Goal: Task Accomplishment & Management: Manage account settings

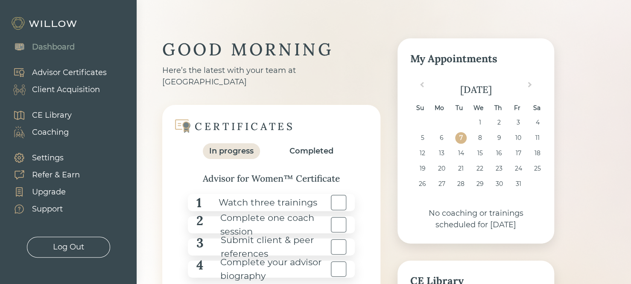
click at [57, 74] on div "Advisor Certificates" at bounding box center [69, 73] width 75 height 12
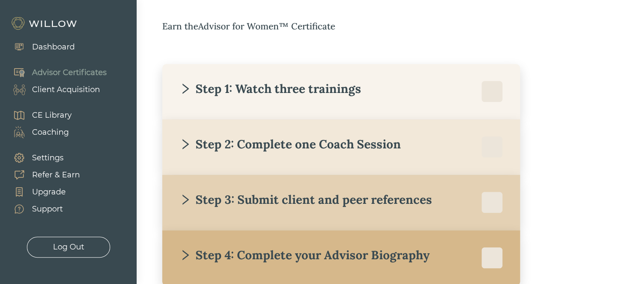
scroll to position [140, 0]
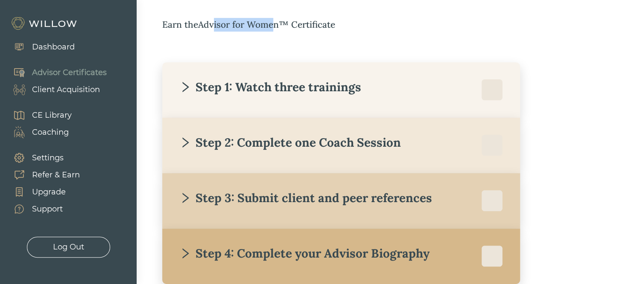
drag, startPoint x: 216, startPoint y: 25, endPoint x: 277, endPoint y: 27, distance: 61.5
click at [277, 27] on div "Earn the Advisor for Women™ Certificate" at bounding box center [358, 25] width 392 height 14
click at [209, 91] on div "Step 1: Watch three trainings" at bounding box center [270, 86] width 182 height 15
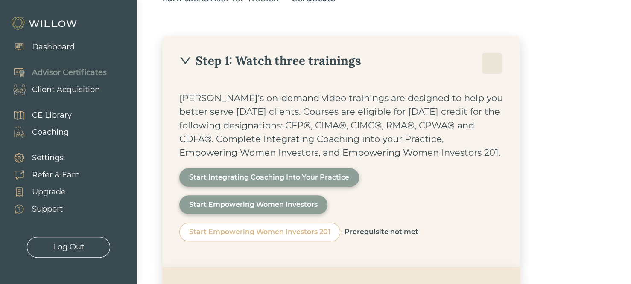
scroll to position [167, 0]
click at [384, 111] on div "[PERSON_NAME]’s on-demand video trainings are designed to help you better serve…" at bounding box center [341, 125] width 324 height 68
drag, startPoint x: 383, startPoint y: 110, endPoint x: 390, endPoint y: 111, distance: 7.3
click at [390, 111] on div "[PERSON_NAME]’s on-demand video trainings are designed to help you better serve…" at bounding box center [341, 125] width 324 height 68
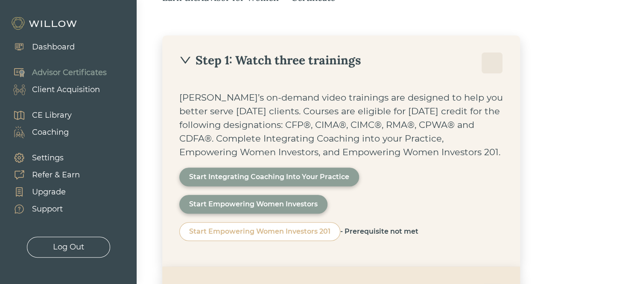
click at [281, 70] on div "Step 1: Watch three trainings" at bounding box center [341, 63] width 324 height 21
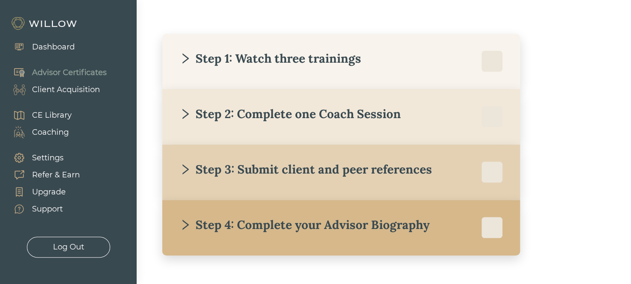
scroll to position [170, 0]
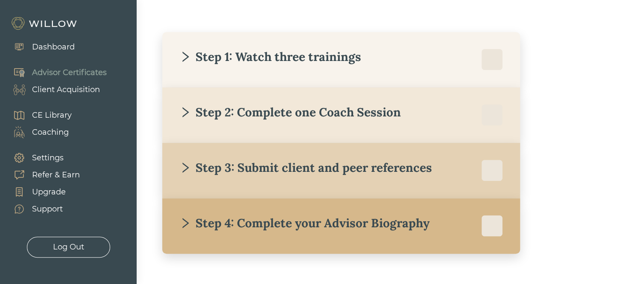
click at [317, 57] on div "Step 1: Watch three trainings" at bounding box center [270, 56] width 182 height 15
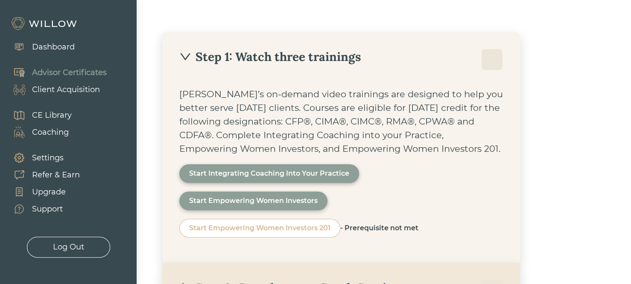
click at [249, 61] on div "Step 1: Watch three trainings" at bounding box center [270, 56] width 182 height 15
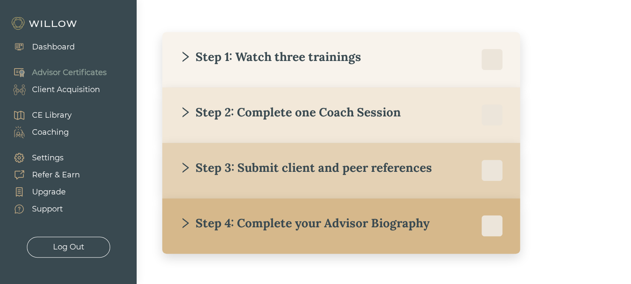
click at [200, 120] on div "Step 2: Complete one Coach Session" at bounding box center [341, 115] width 324 height 21
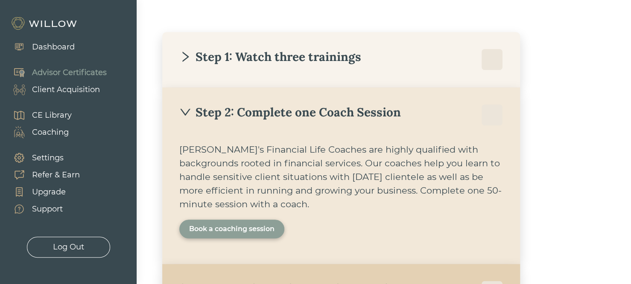
click at [207, 228] on div "Book a coaching session" at bounding box center [231, 229] width 85 height 10
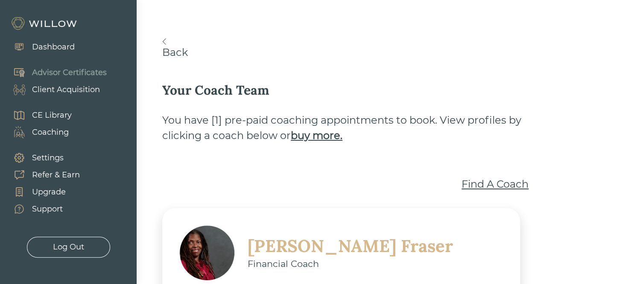
scroll to position [2, 0]
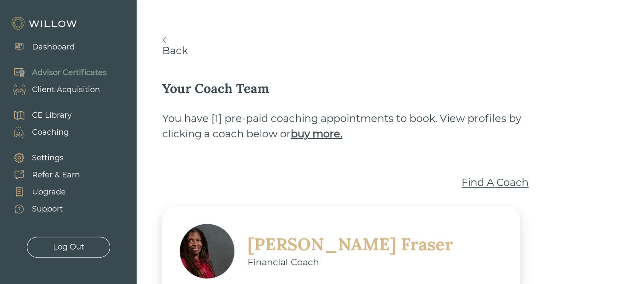
click at [508, 182] on div "Find A Coach" at bounding box center [495, 182] width 67 height 15
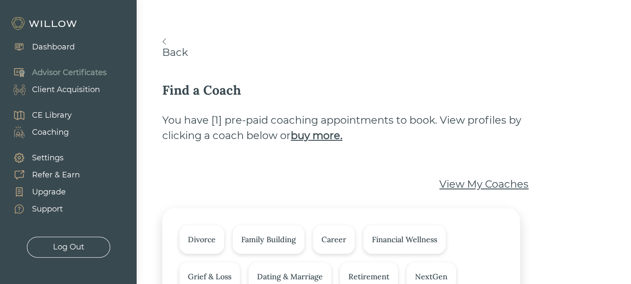
click at [166, 47] on link "Back" at bounding box center [358, 48] width 392 height 20
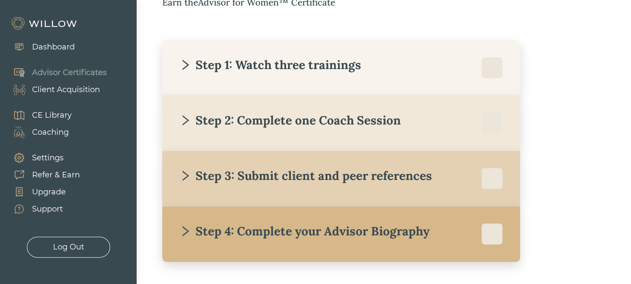
scroll to position [191, 0]
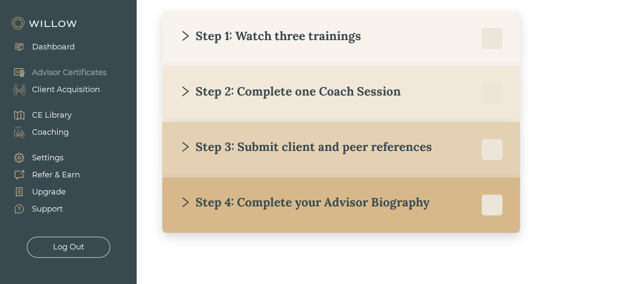
click at [60, 94] on div "Client Acquisition" at bounding box center [66, 90] width 68 height 12
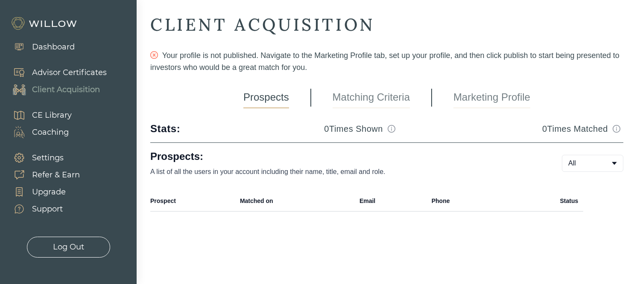
click at [84, 70] on div "Advisor Certificates" at bounding box center [69, 73] width 75 height 12
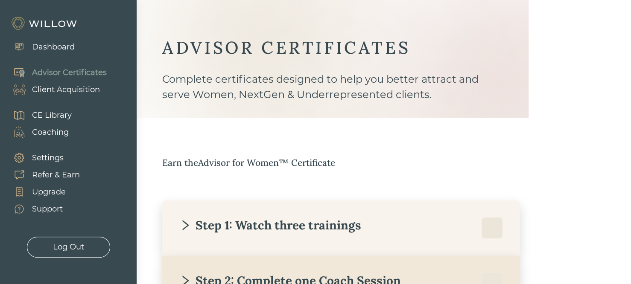
scroll to position [3, 0]
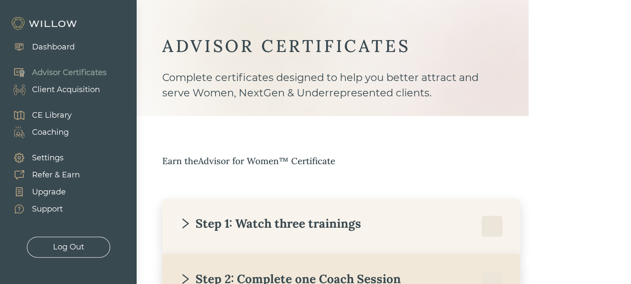
click at [66, 87] on div "Client Acquisition" at bounding box center [66, 90] width 68 height 12
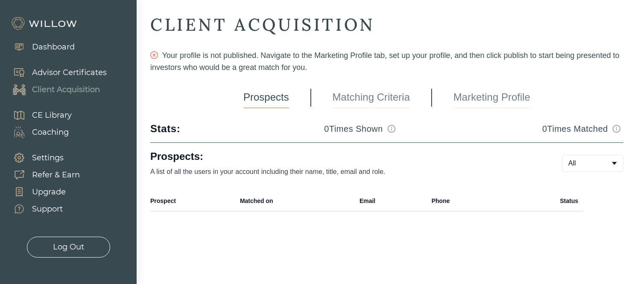
click at [388, 106] on link "Matching Criteria" at bounding box center [371, 97] width 77 height 21
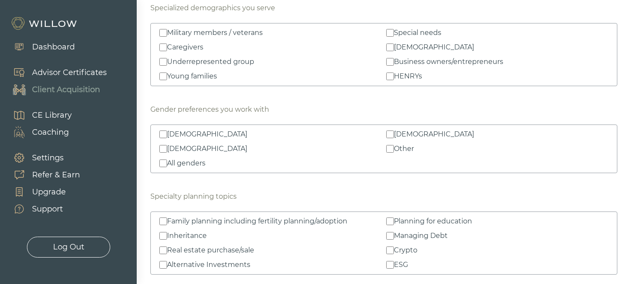
scroll to position [898, 0]
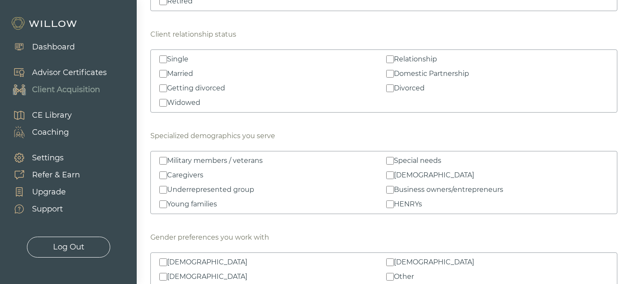
click at [67, 76] on div "Advisor Certificates" at bounding box center [69, 73] width 75 height 12
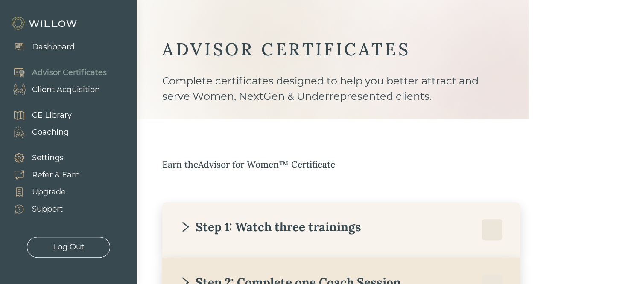
click at [44, 93] on div "Client Acquisition" at bounding box center [66, 90] width 68 height 12
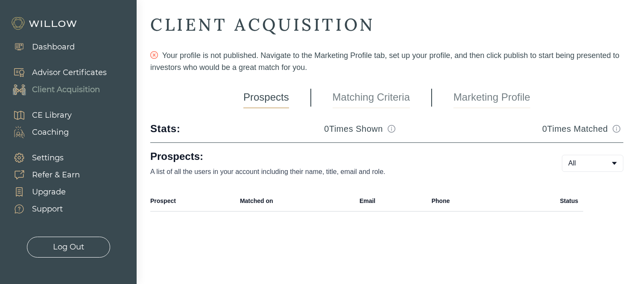
click at [368, 98] on link "Matching Criteria" at bounding box center [371, 97] width 77 height 21
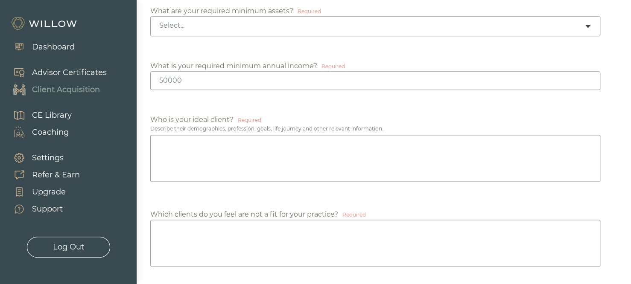
scroll to position [486, 0]
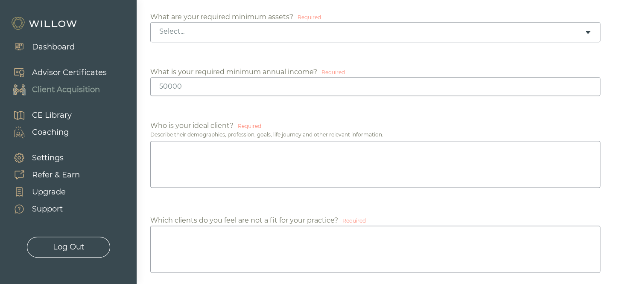
click at [257, 38] on div "Select..." at bounding box center [375, 32] width 450 height 20
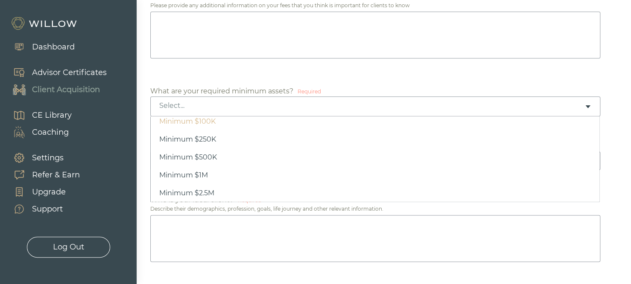
scroll to position [0, 0]
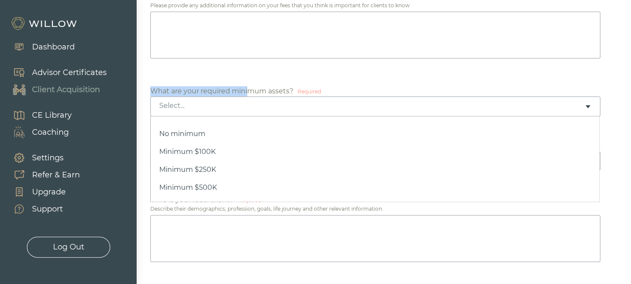
drag, startPoint x: 208, startPoint y: 86, endPoint x: 250, endPoint y: 88, distance: 41.9
click at [250, 88] on div "What are your required minimum assets?" at bounding box center [221, 91] width 143 height 10
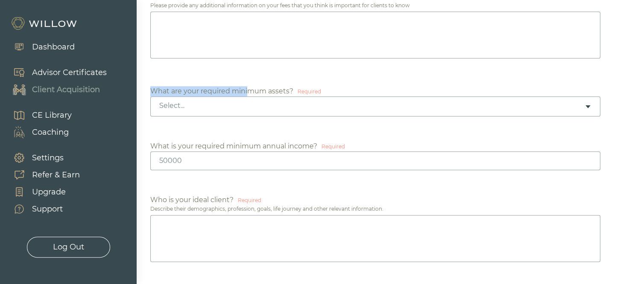
click at [250, 88] on div "What are your required minimum assets?" at bounding box center [221, 91] width 143 height 10
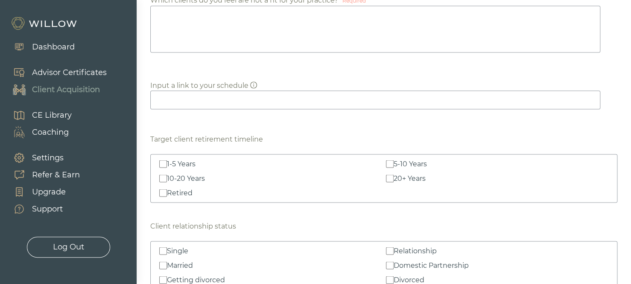
scroll to position [556, 0]
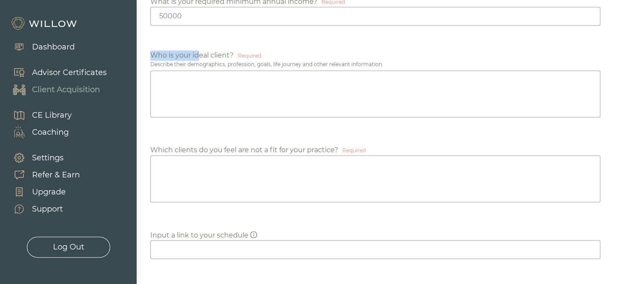
drag, startPoint x: 150, startPoint y: 56, endPoint x: 221, endPoint y: 62, distance: 71.6
click at [210, 60] on div "CLIENT ACQUISITION Your profile is not published. Navigate to the Marketing Pro…" at bounding box center [384, 250] width 495 height 1613
click at [221, 62] on div "Describe their demographics, profession, goals, life journey and other relevant…" at bounding box center [383, 65] width 467 height 8
click at [210, 91] on textarea at bounding box center [375, 93] width 450 height 47
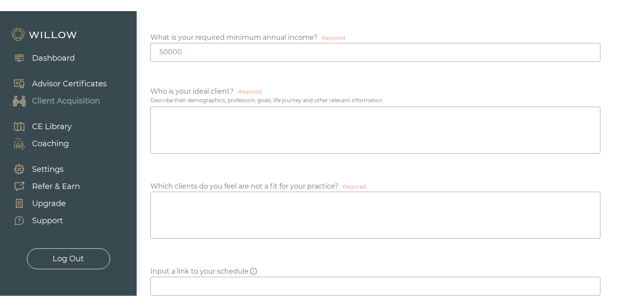
scroll to position [532, 0]
